Goal: Check status: Check status

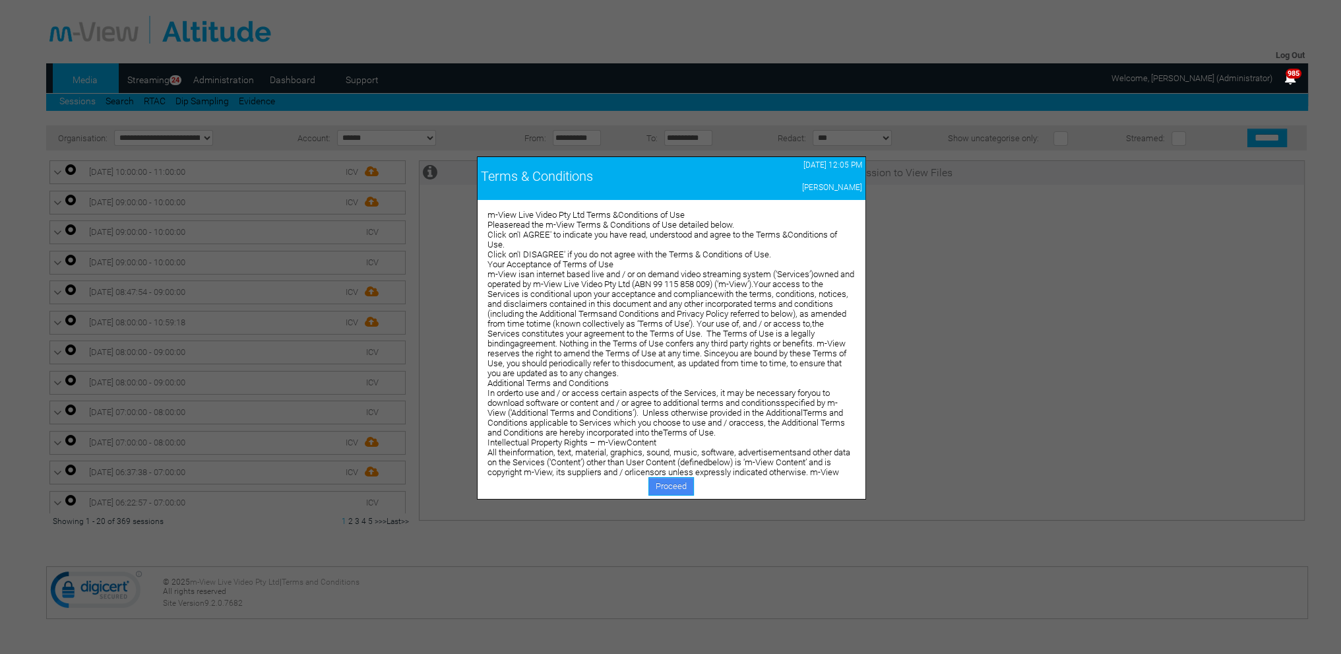
click at [670, 480] on link "Proceed" at bounding box center [672, 486] width 46 height 18
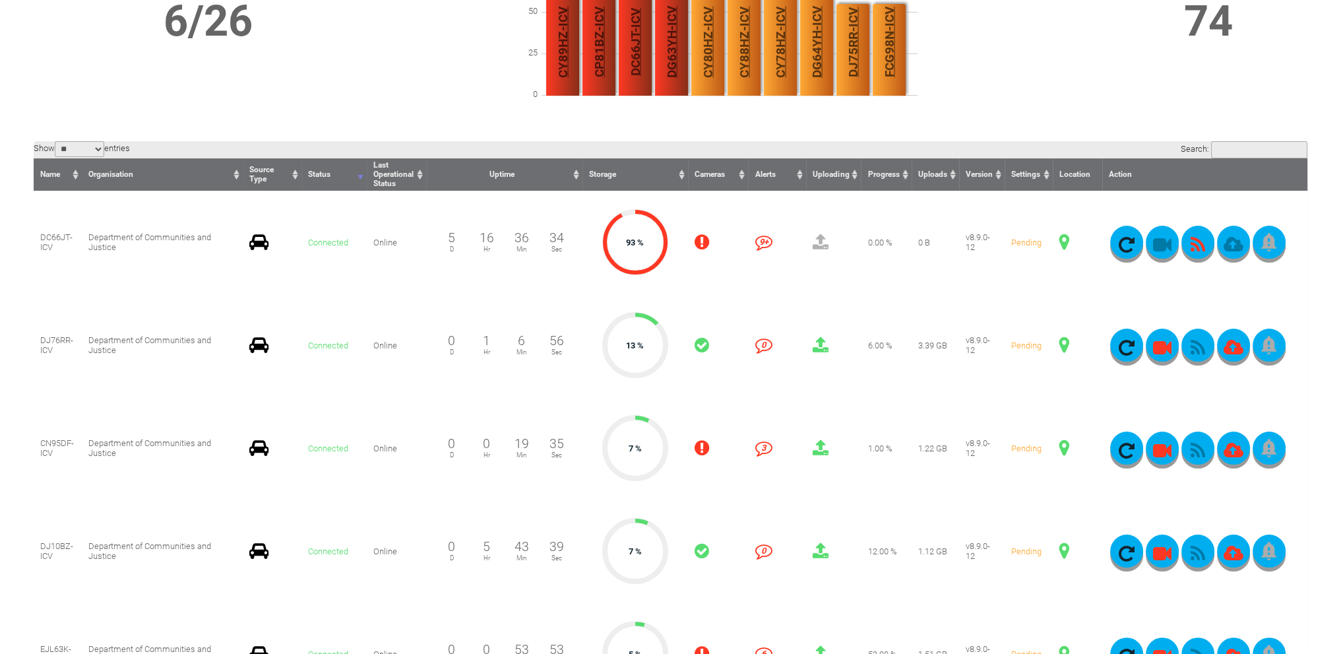
scroll to position [264, 0]
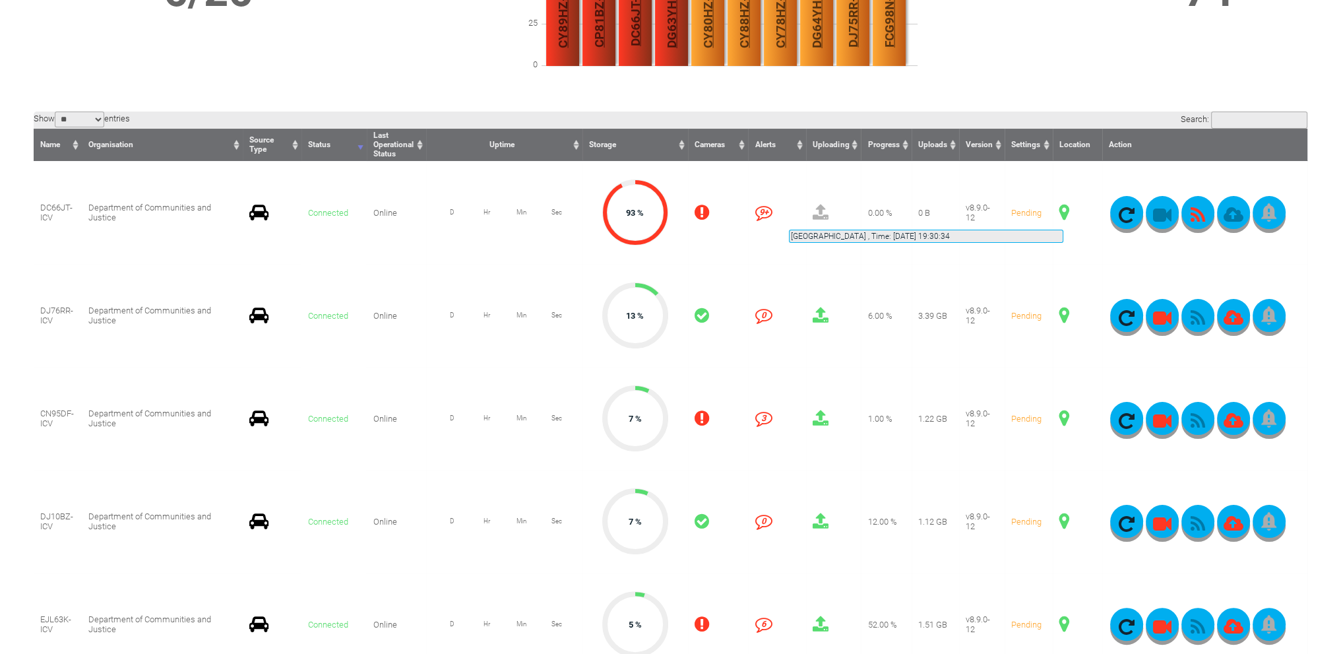
click at [1064, 214] on span at bounding box center [1065, 212] width 10 height 17
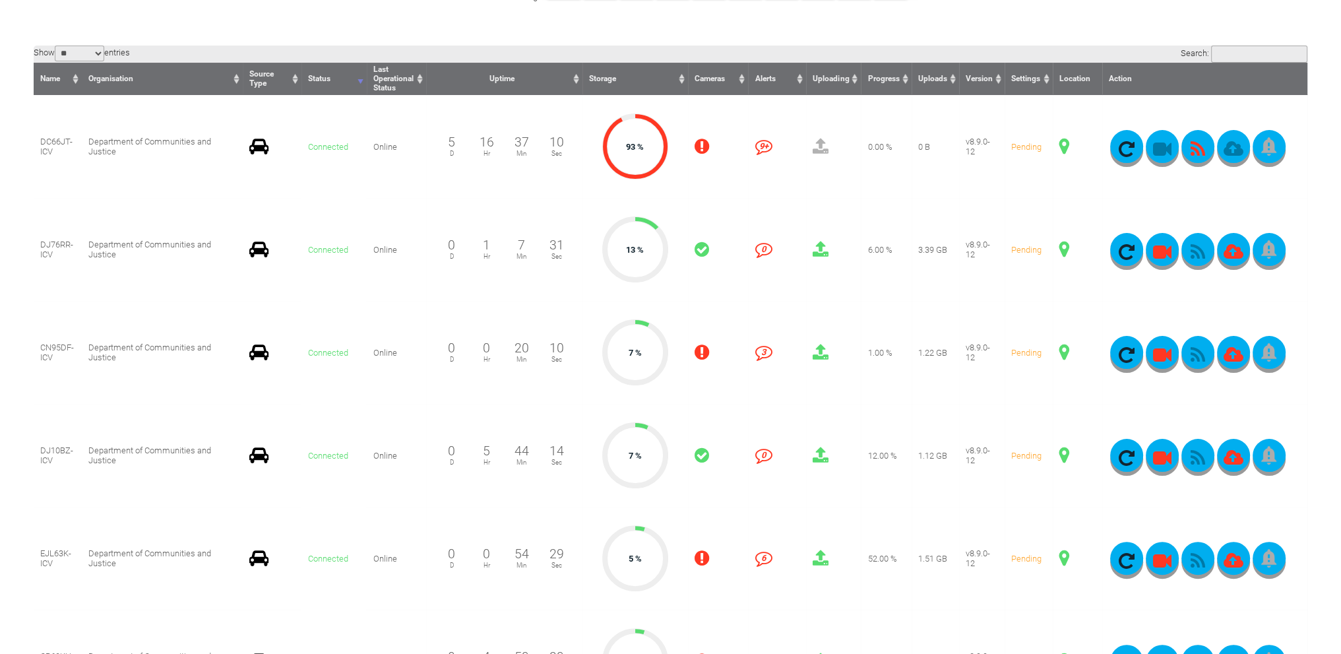
scroll to position [396, 0]
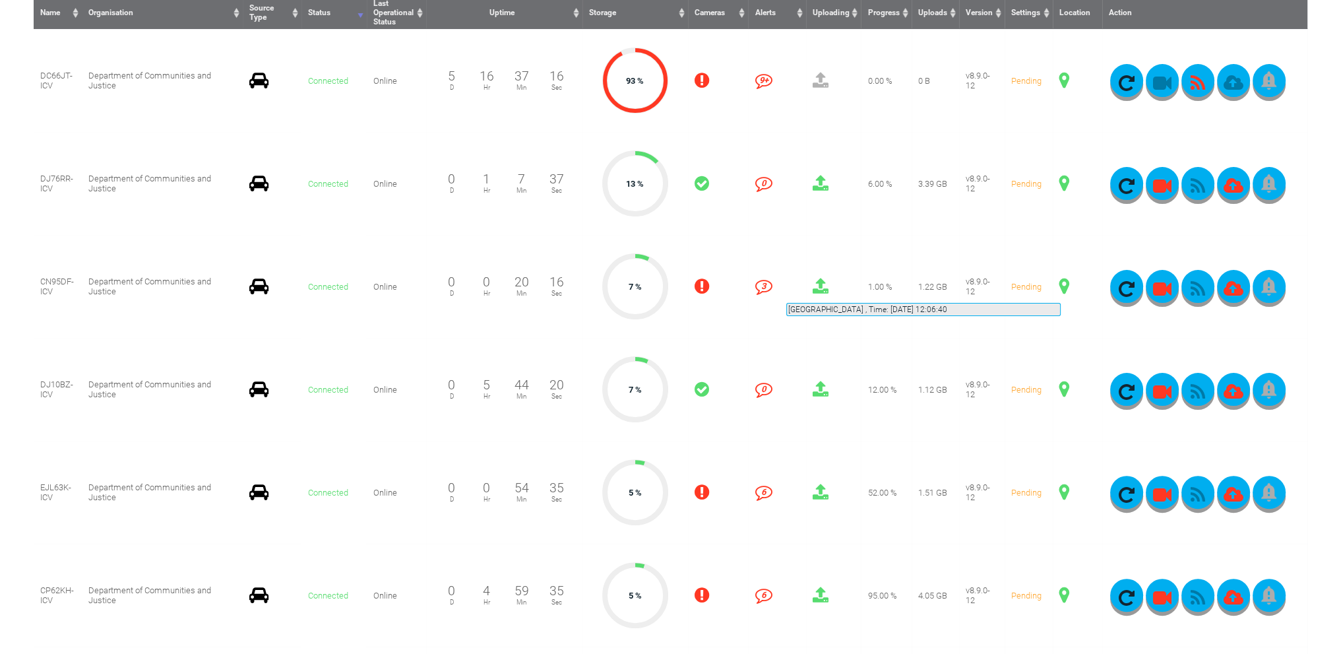
click at [1061, 287] on span at bounding box center [1065, 286] width 10 height 17
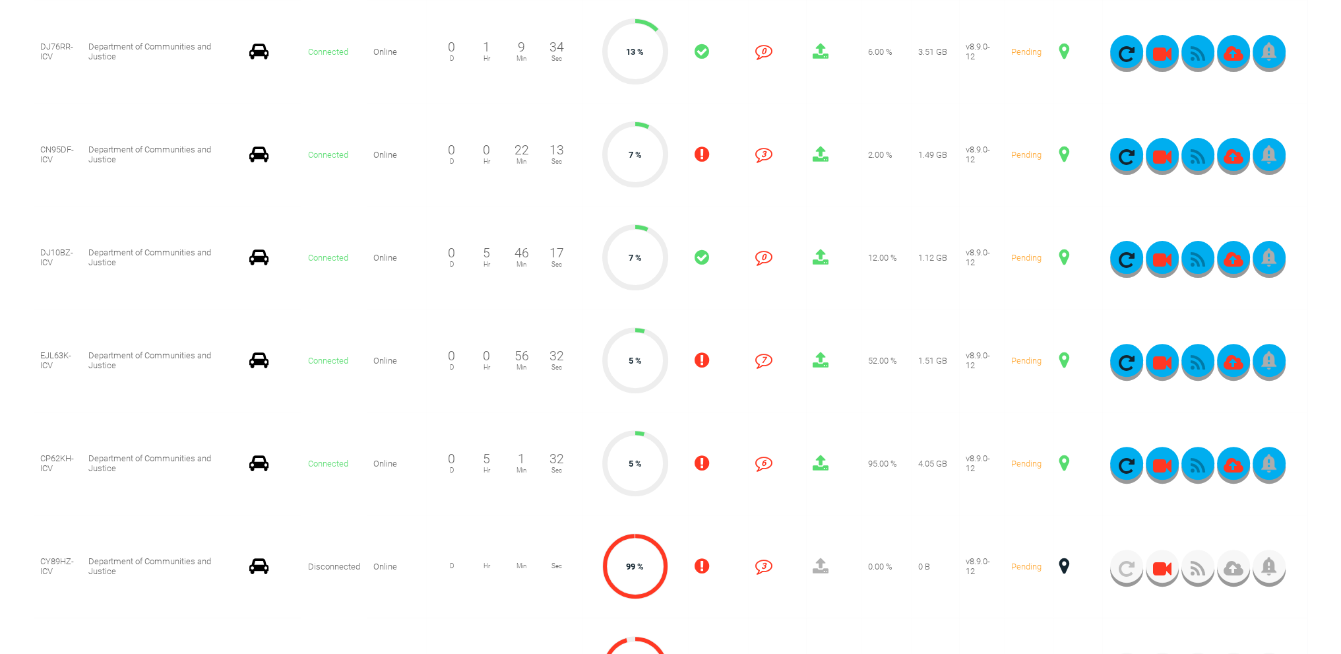
scroll to position [594, 0]
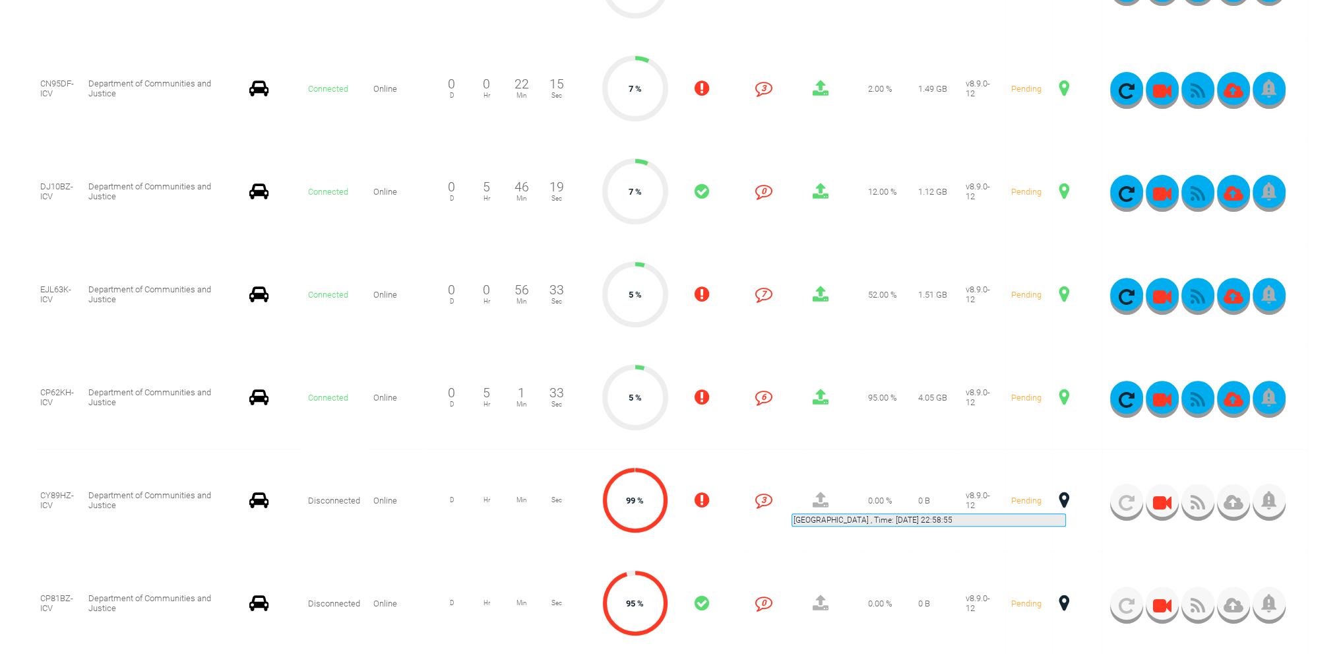
click at [1066, 497] on span at bounding box center [1065, 500] width 10 height 17
click at [1062, 499] on span at bounding box center [1065, 500] width 10 height 17
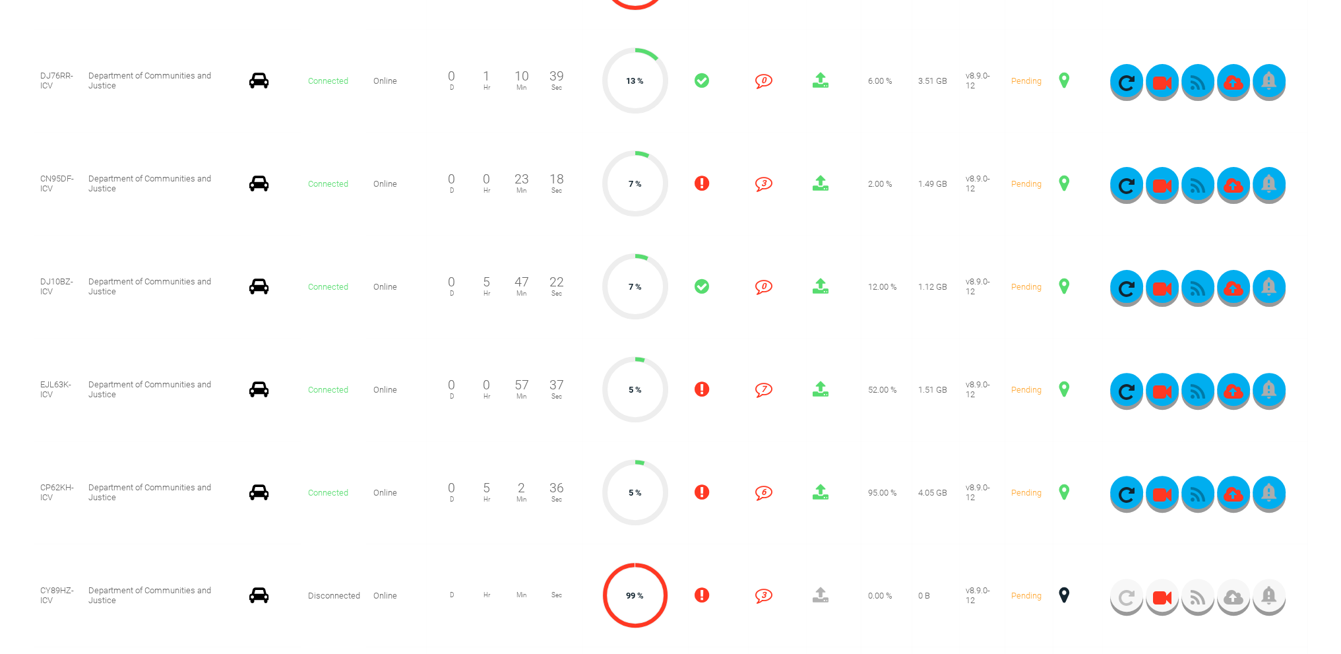
scroll to position [330, 0]
